Goal: Entertainment & Leisure: Browse casually

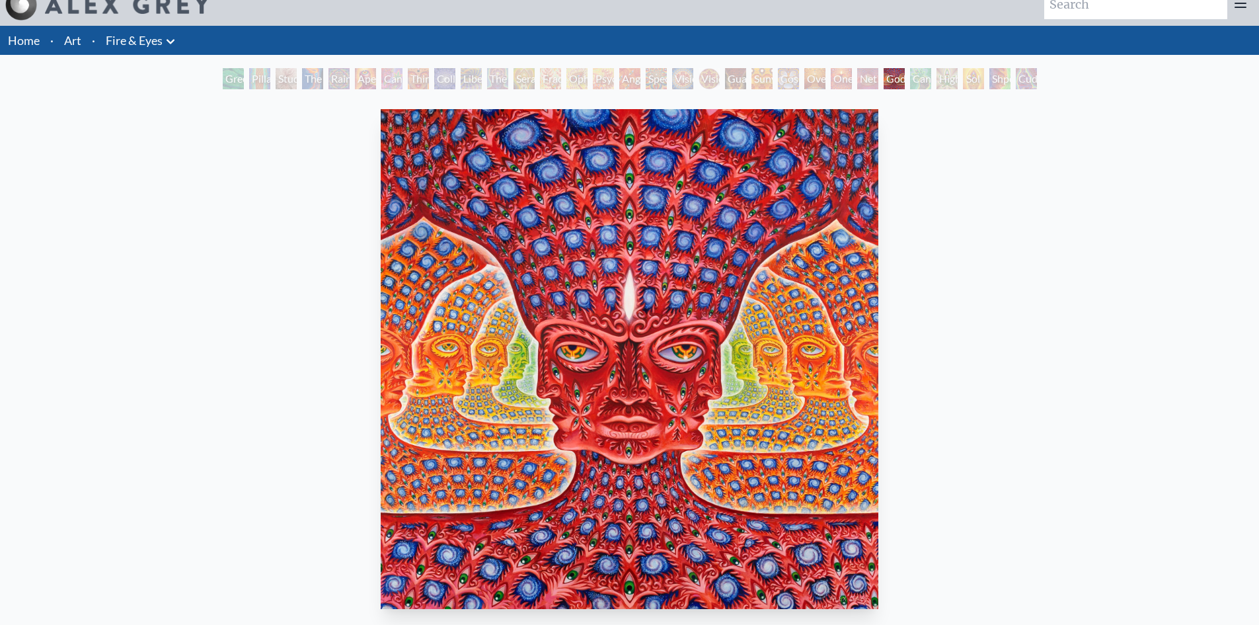
scroll to position [66, 0]
